Goal: Check status: Check status

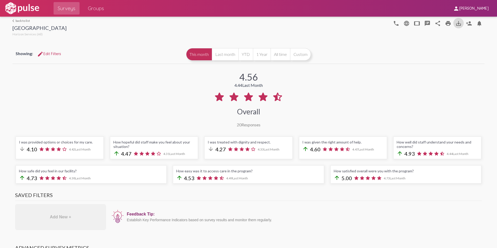
click at [24, 22] on link "arrow_back_ios back to list" at bounding box center [39, 21] width 54 height 4
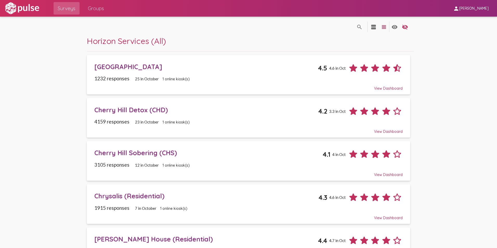
click at [127, 112] on div "Cherry Hill Detox (CHD)" at bounding box center [206, 110] width 224 height 8
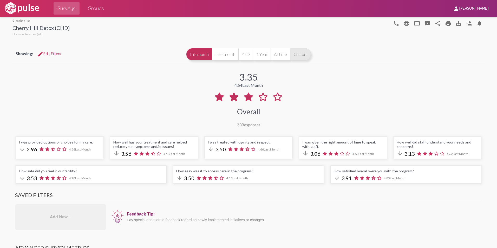
click at [300, 57] on button "Custom" at bounding box center [300, 54] width 21 height 12
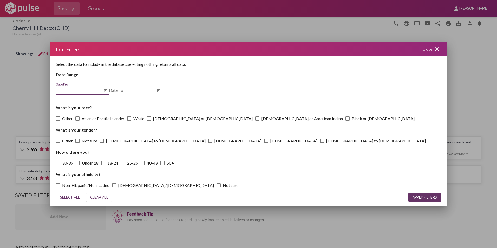
click at [107, 90] on icon "Open calendar" at bounding box center [106, 91] width 4 height 6
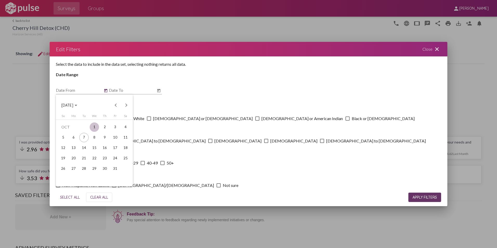
click at [97, 126] on div "1" at bounding box center [94, 127] width 9 height 9
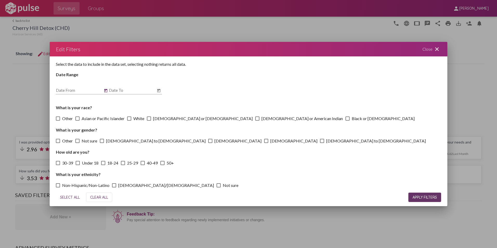
type input "[DATE]"
click at [160, 92] on icon "Open calendar" at bounding box center [158, 90] width 3 height 3
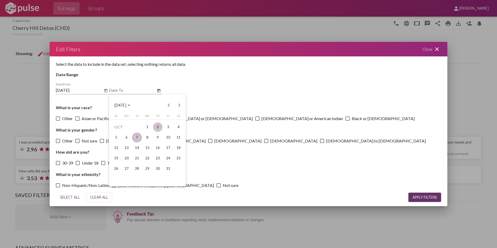
click at [158, 125] on div "2" at bounding box center [157, 127] width 9 height 9
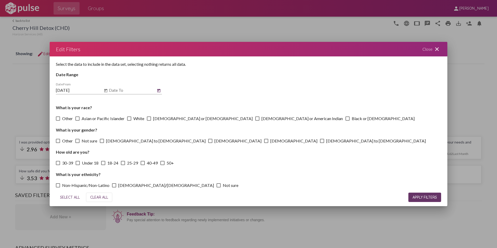
type input "[DATE]"
click at [414, 195] on button "APPLY FILTERS" at bounding box center [425, 197] width 33 height 9
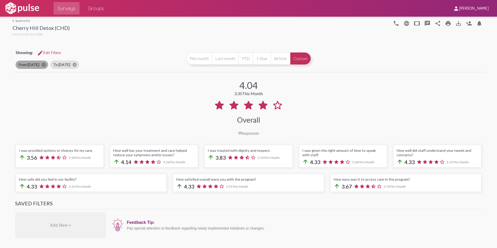
click at [34, 65] on mat-chip "From [DATE] cancel" at bounding box center [32, 65] width 33 height 8
click at [33, 66] on mat-chip "From [DATE] cancel" at bounding box center [32, 65] width 33 height 8
